Goal: Information Seeking & Learning: Check status

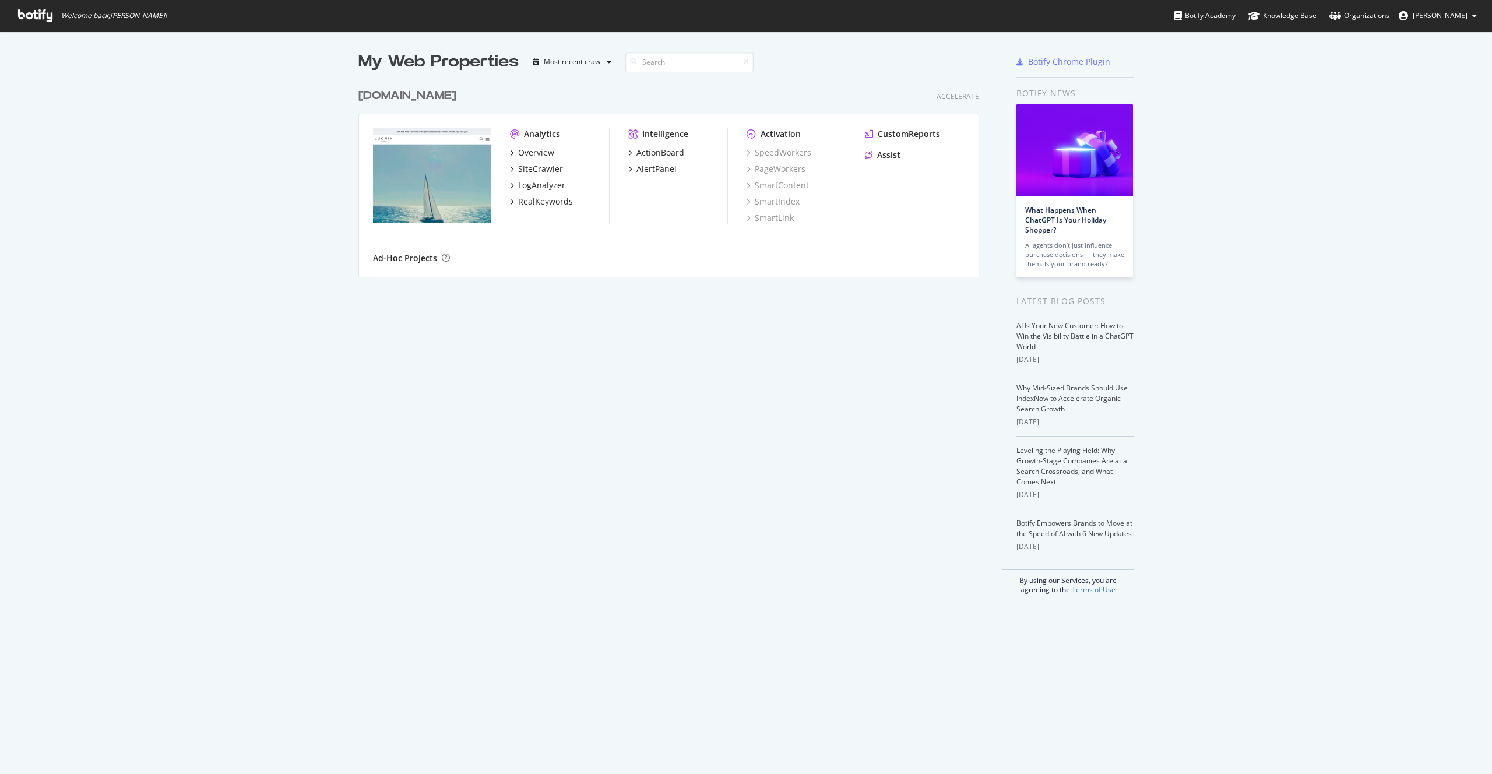
scroll to position [774, 1492]
click at [543, 152] on div "Overview" at bounding box center [536, 153] width 36 height 12
